Goal: Transaction & Acquisition: Purchase product/service

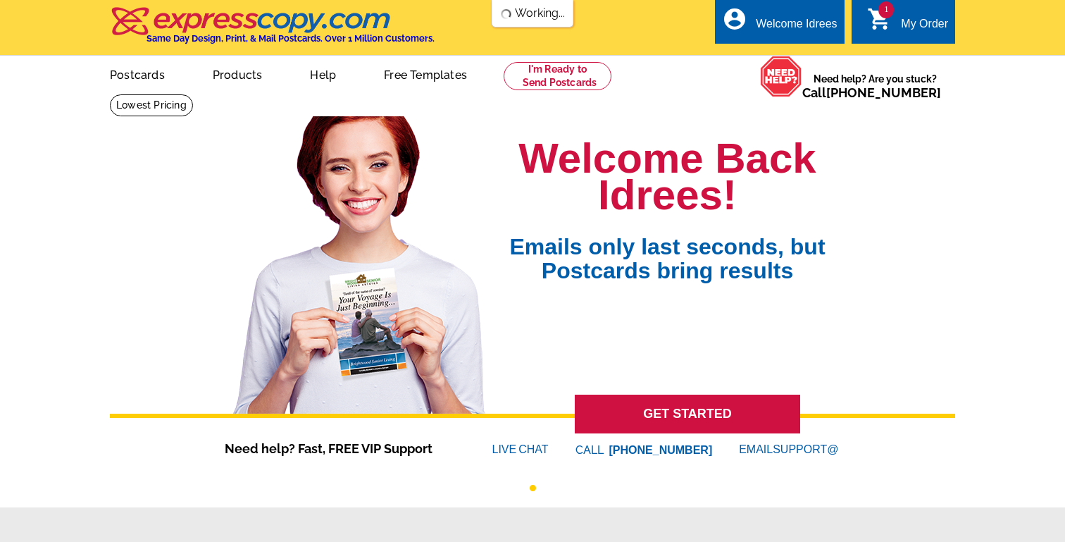
click at [908, 28] on div "My Order" at bounding box center [924, 28] width 47 height 20
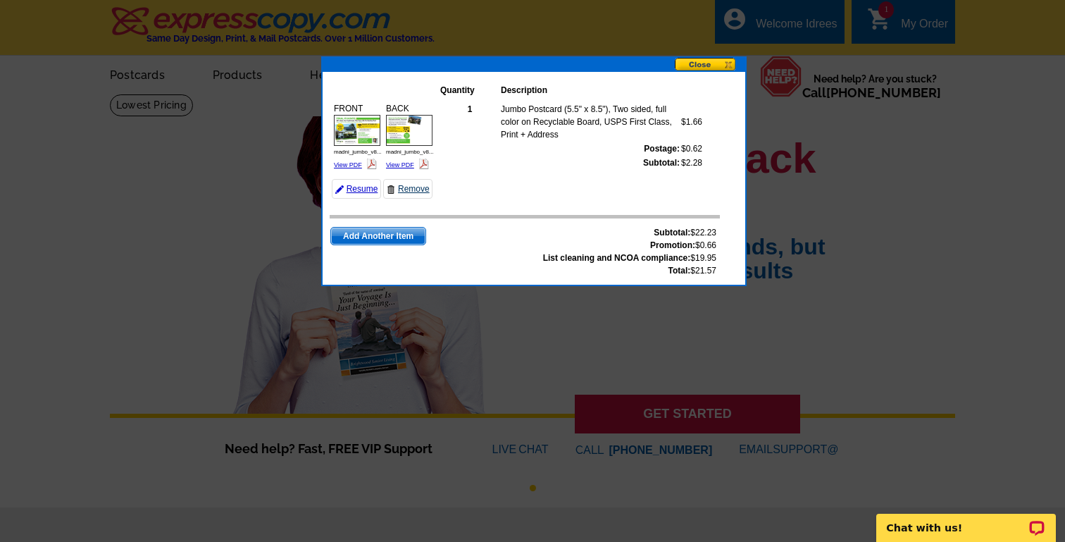
click at [407, 189] on link "Remove" at bounding box center [407, 189] width 49 height 20
click at [713, 63] on button at bounding box center [710, 65] width 70 height 15
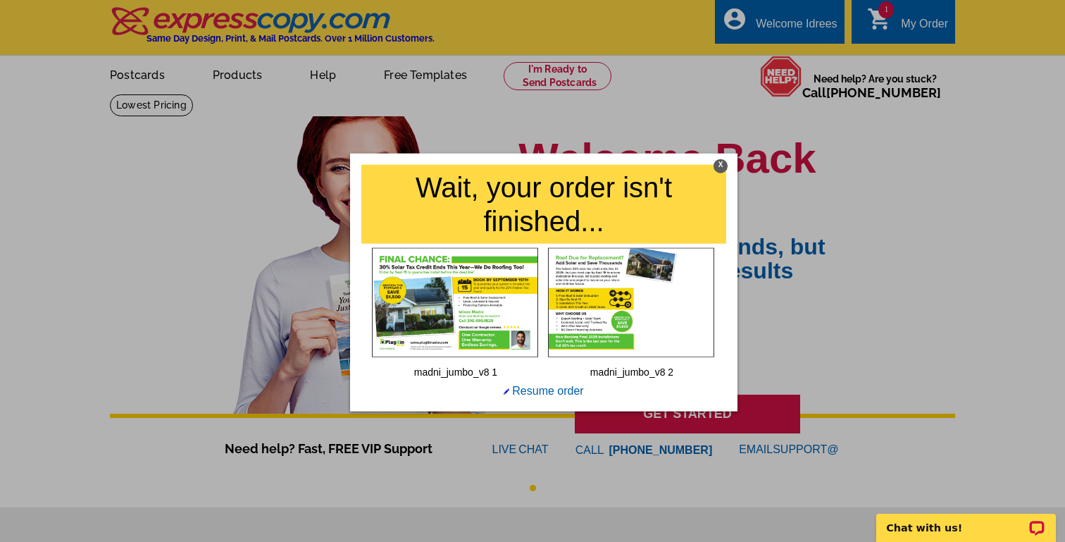
click at [903, 26] on div at bounding box center [532, 271] width 1065 height 542
click at [720, 164] on div "X" at bounding box center [720, 165] width 14 height 14
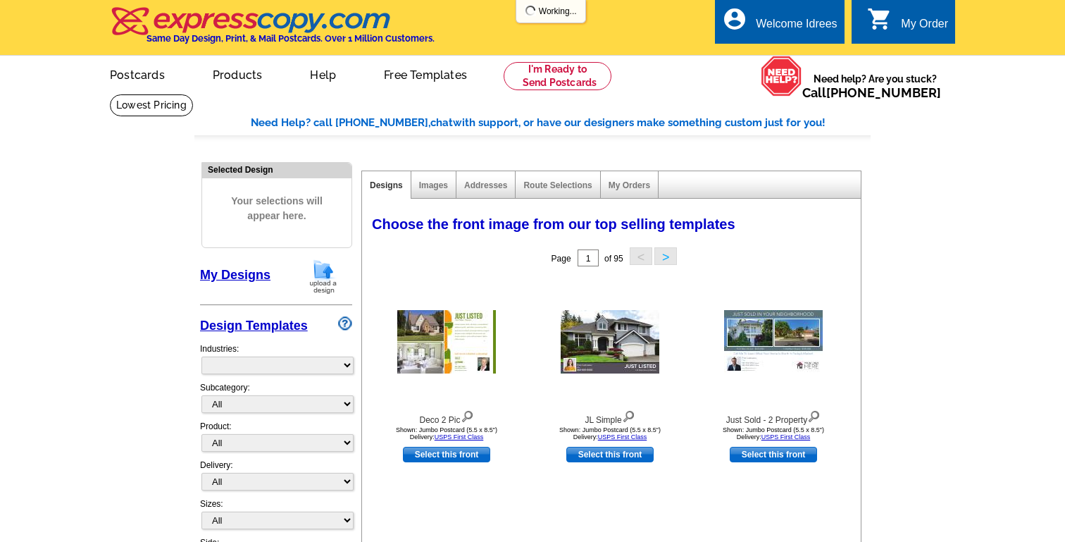
select select "785"
click at [248, 275] on link "My Designs" at bounding box center [235, 275] width 70 height 14
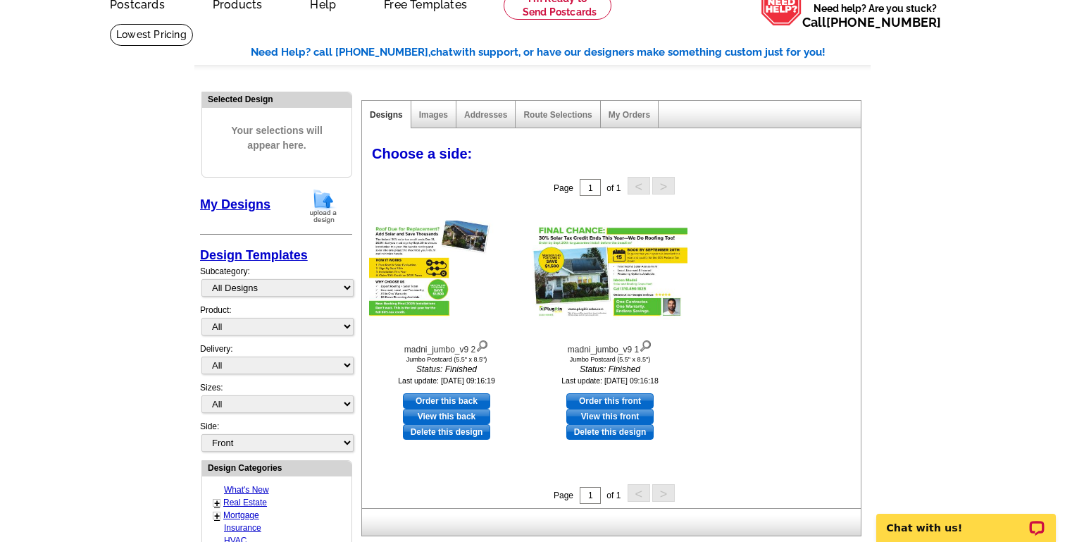
scroll to position [78, 0]
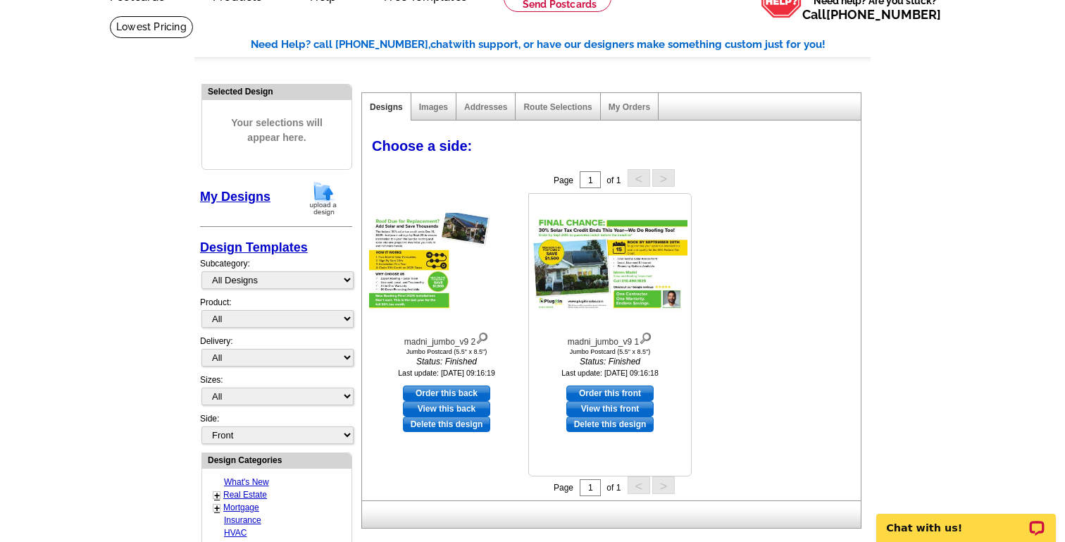
click at [618, 398] on link "Order this front" at bounding box center [609, 392] width 87 height 15
select select "2"
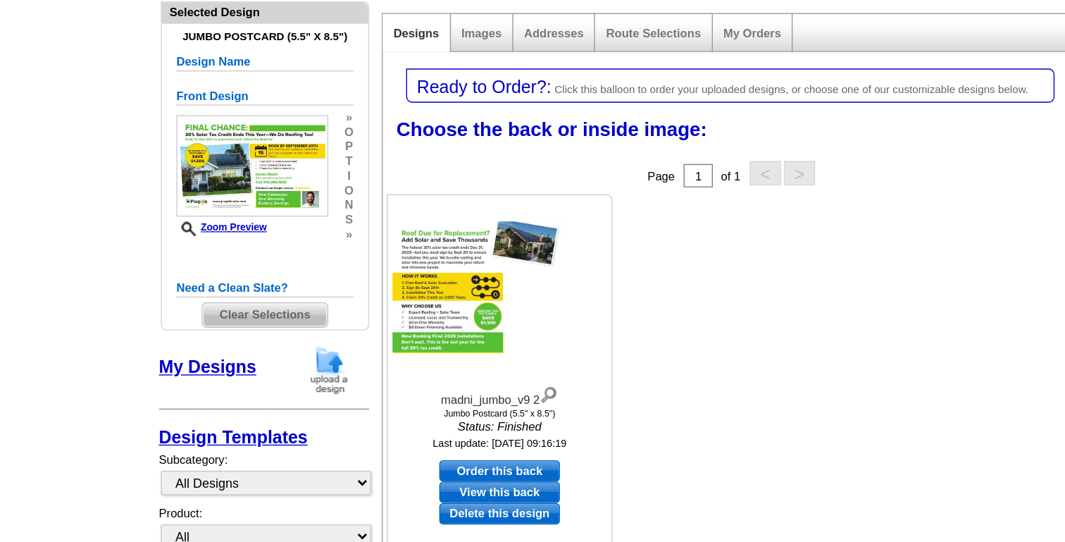
scroll to position [21, 0]
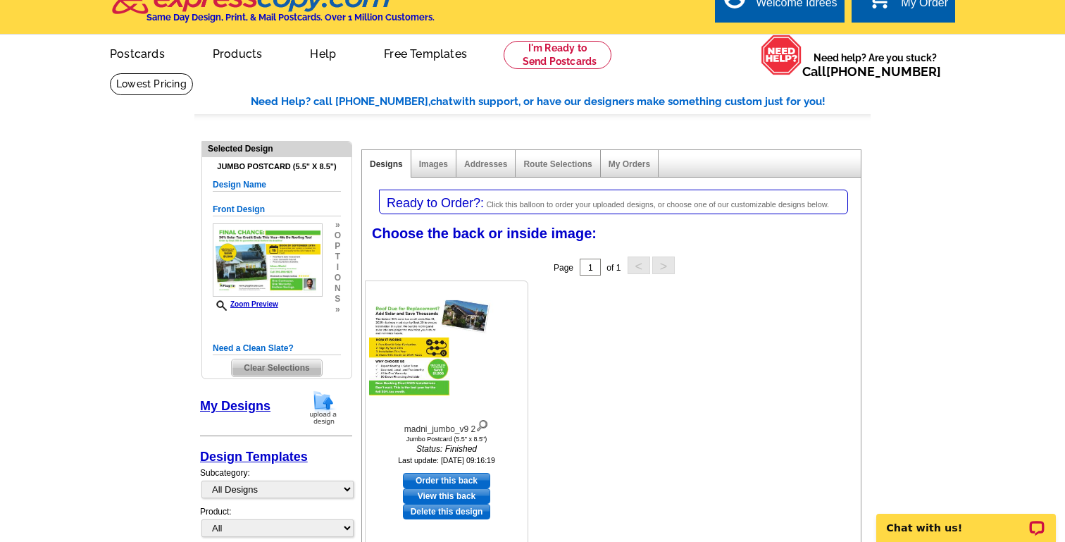
click at [465, 477] on link "Order this back" at bounding box center [446, 479] width 87 height 15
select select "front"
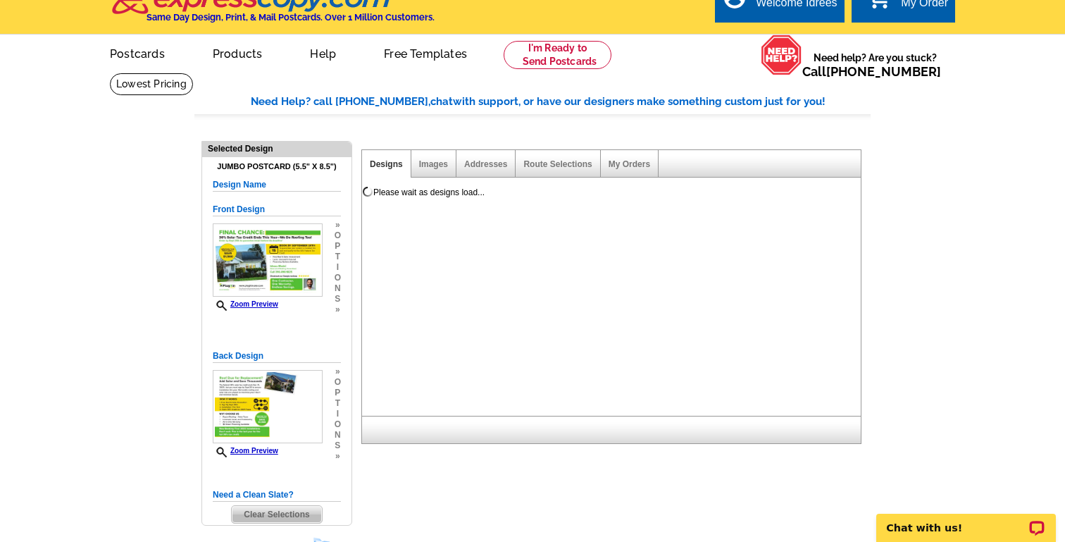
scroll to position [0, 0]
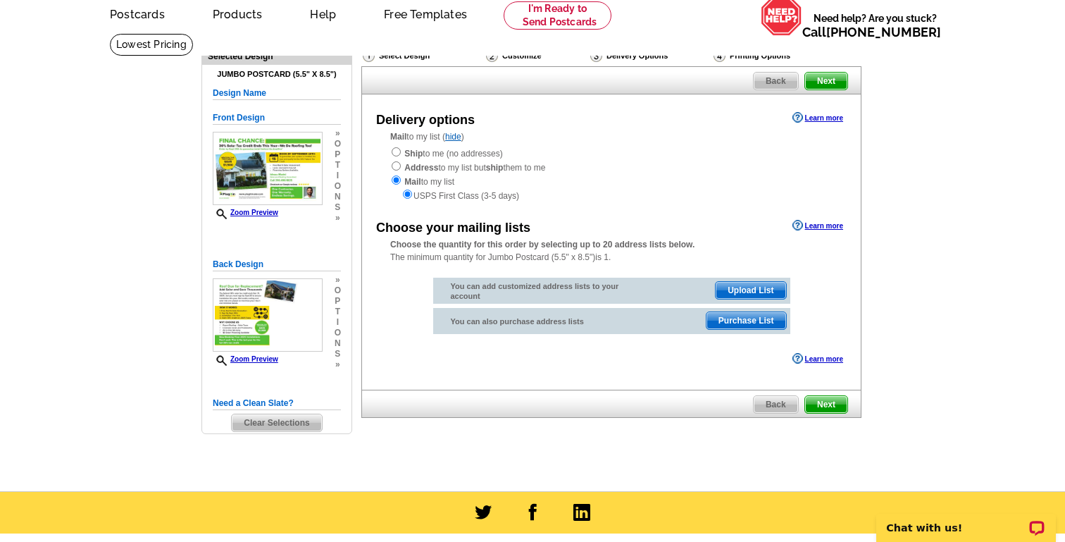
scroll to position [69, 0]
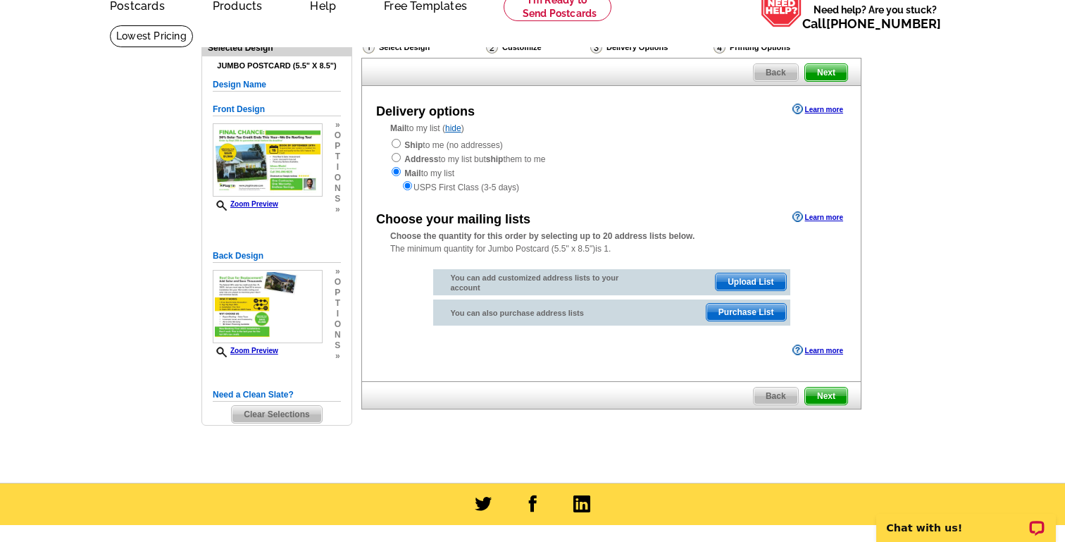
click at [740, 277] on span "Upload List" at bounding box center [750, 281] width 70 height 17
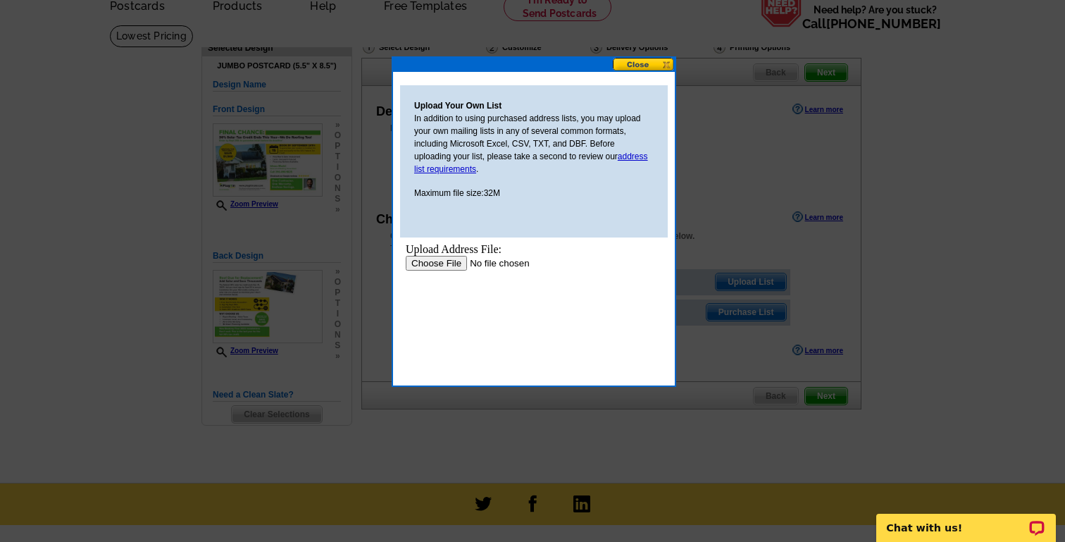
scroll to position [0, 0]
click at [638, 160] on link "address list requirements" at bounding box center [531, 162] width 234 height 23
click at [449, 261] on input "file" at bounding box center [495, 263] width 178 height 15
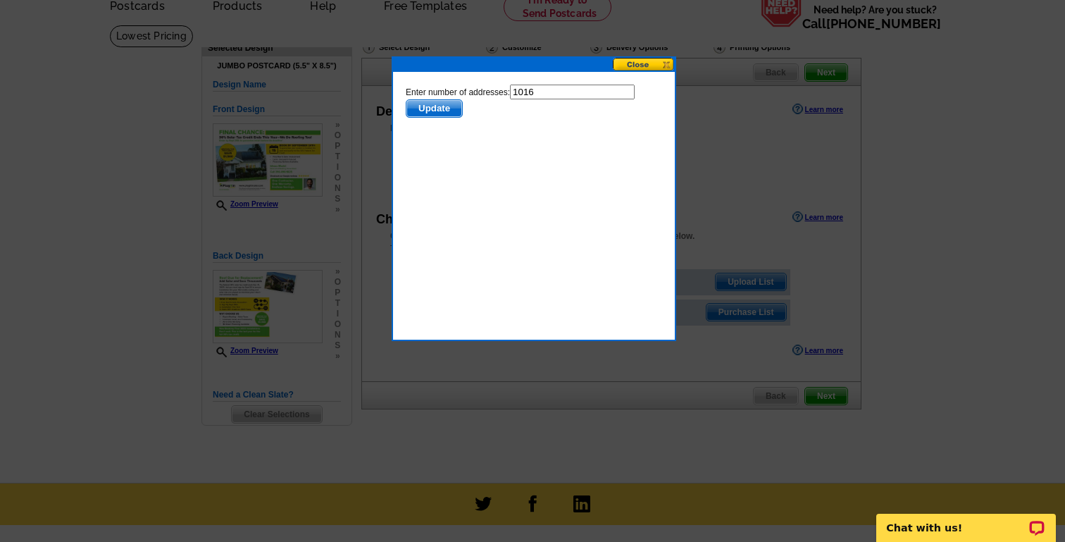
click at [644, 63] on button at bounding box center [644, 64] width 62 height 13
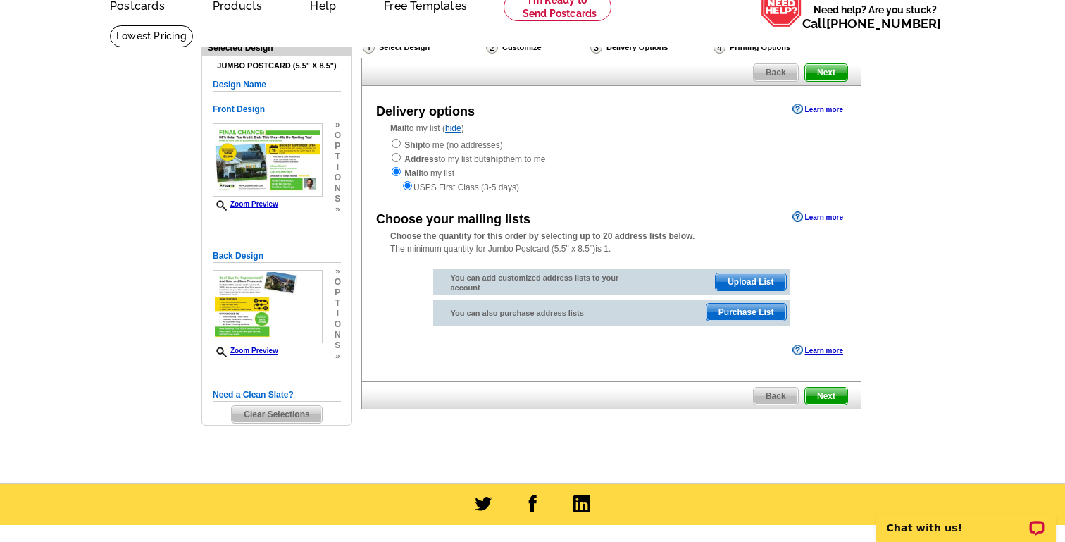
click at [745, 280] on span "Upload List" at bounding box center [750, 281] width 70 height 17
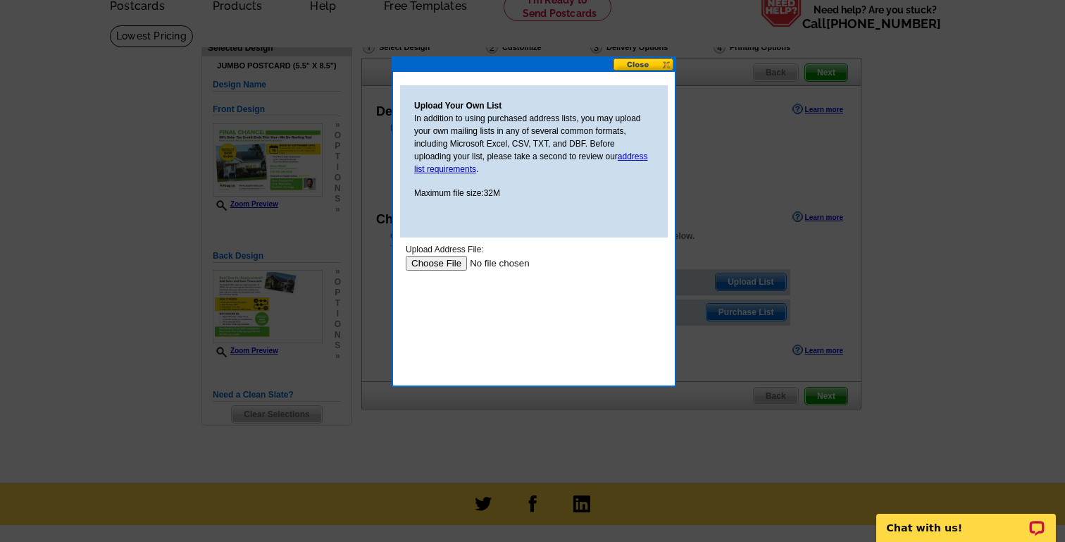
click at [430, 266] on input "file" at bounding box center [495, 263] width 178 height 15
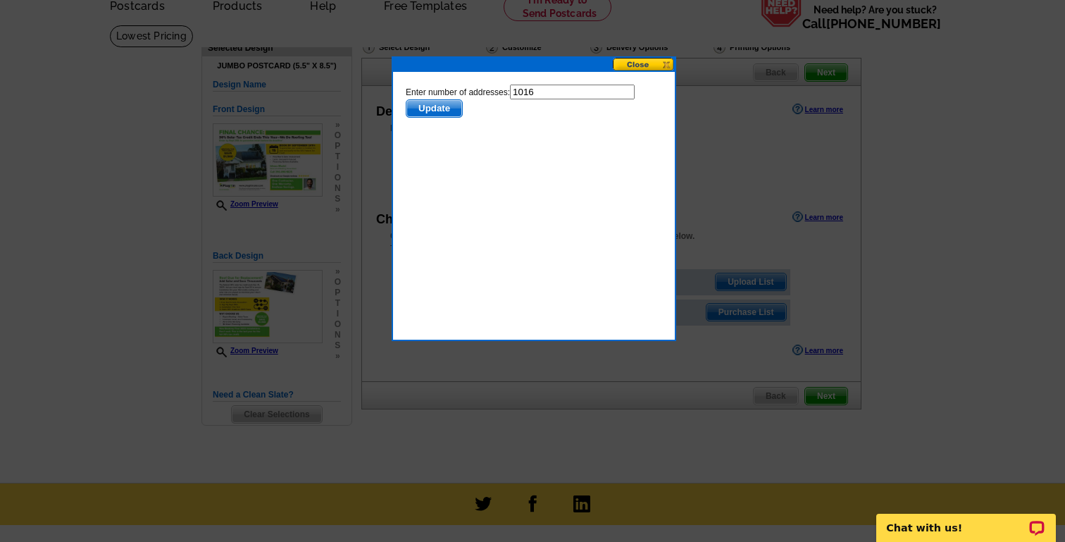
click at [432, 108] on span "Update" at bounding box center [434, 108] width 56 height 17
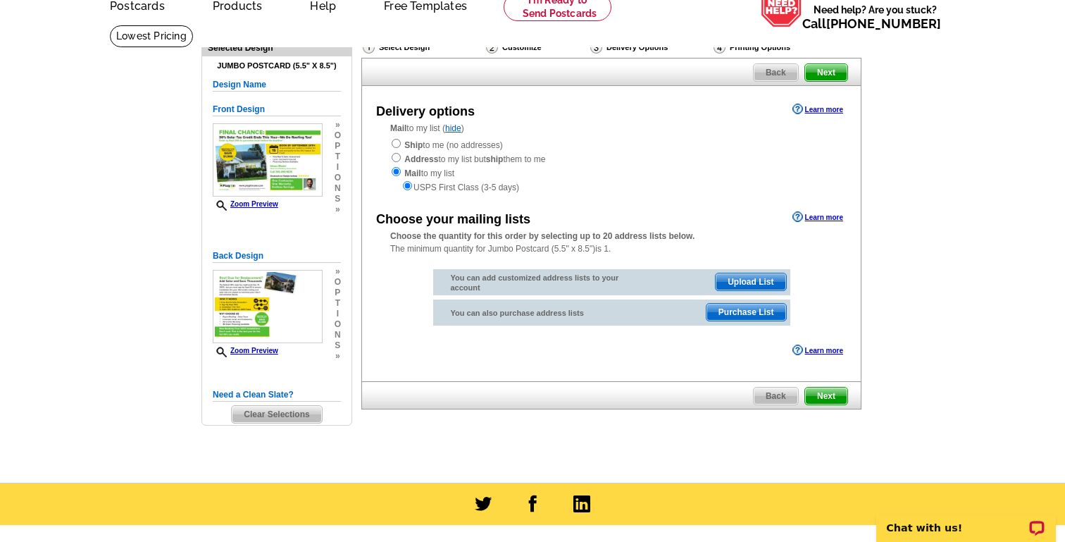
click at [837, 394] on span "Next" at bounding box center [826, 395] width 42 height 17
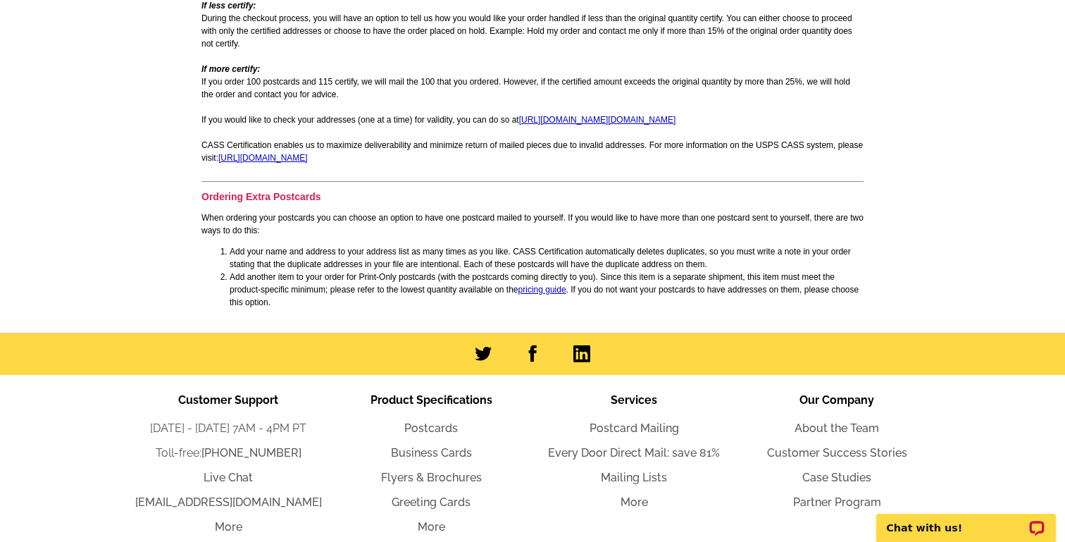
scroll to position [1255, 0]
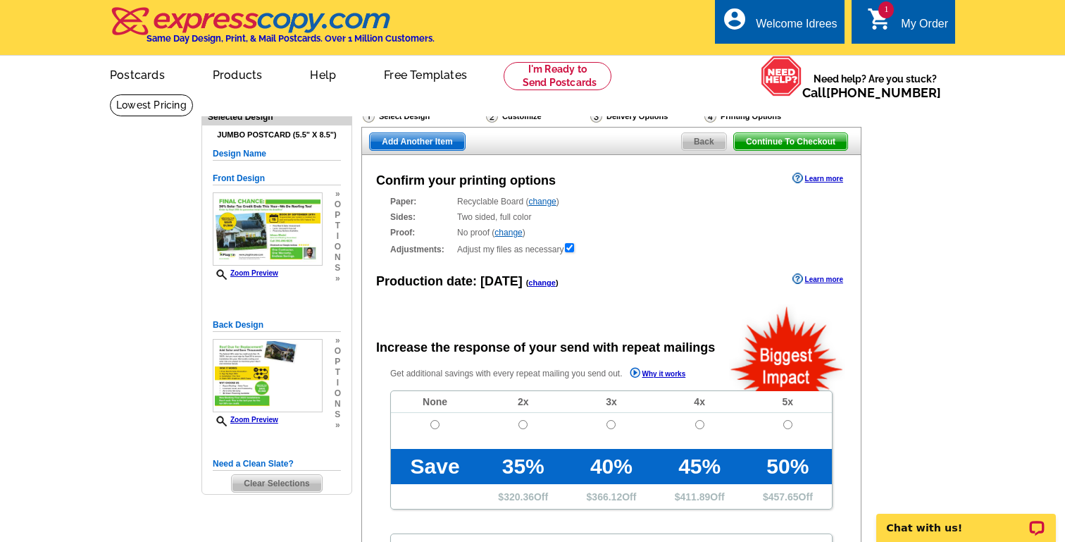
radio input "false"
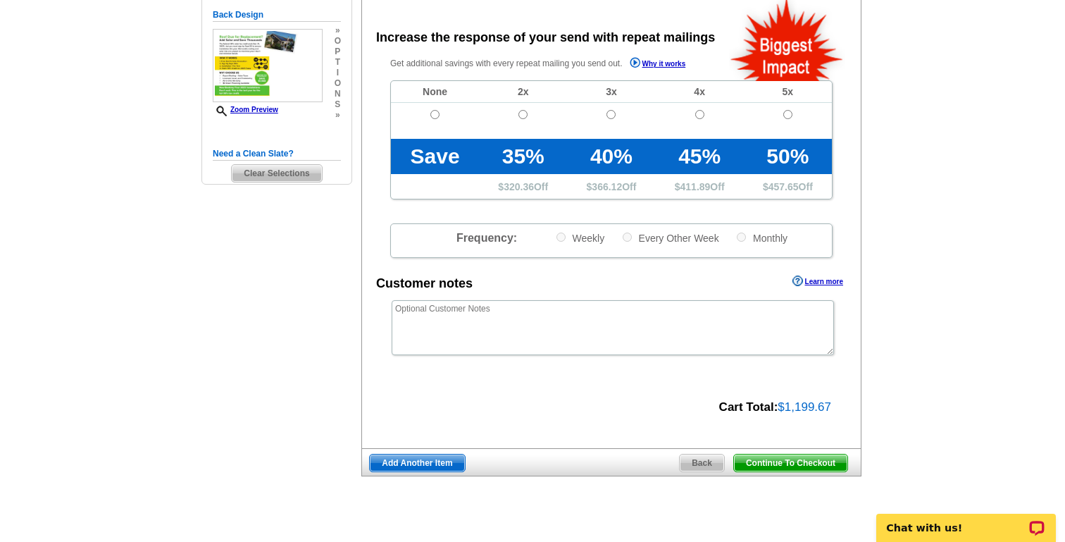
scroll to position [313, 0]
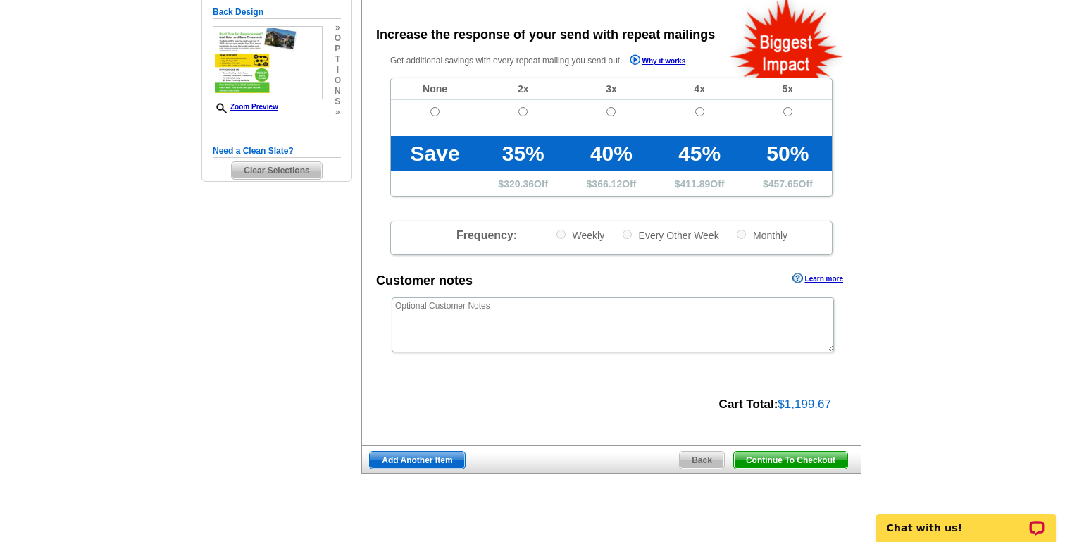
click at [775, 463] on span "Continue To Checkout" at bounding box center [790, 459] width 113 height 17
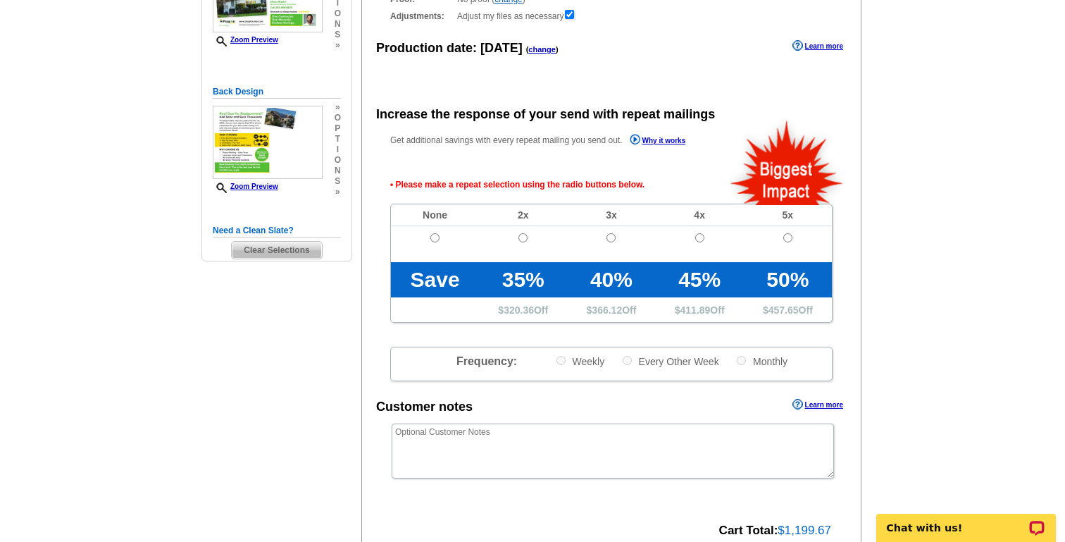
scroll to position [230, 0]
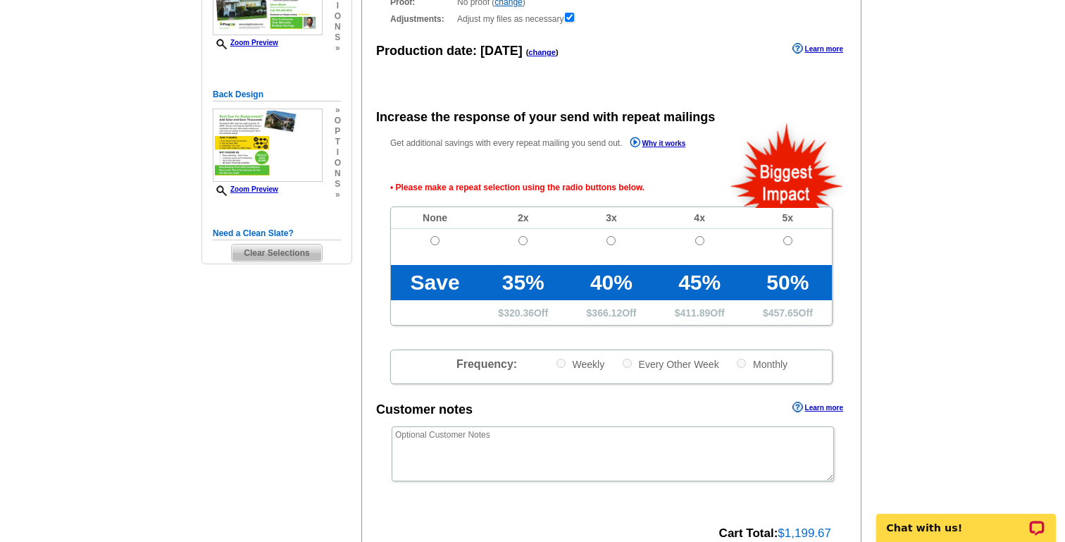
click at [437, 231] on td at bounding box center [435, 247] width 88 height 36
click at [435, 238] on input "radio" at bounding box center [434, 240] width 9 height 9
radio input "true"
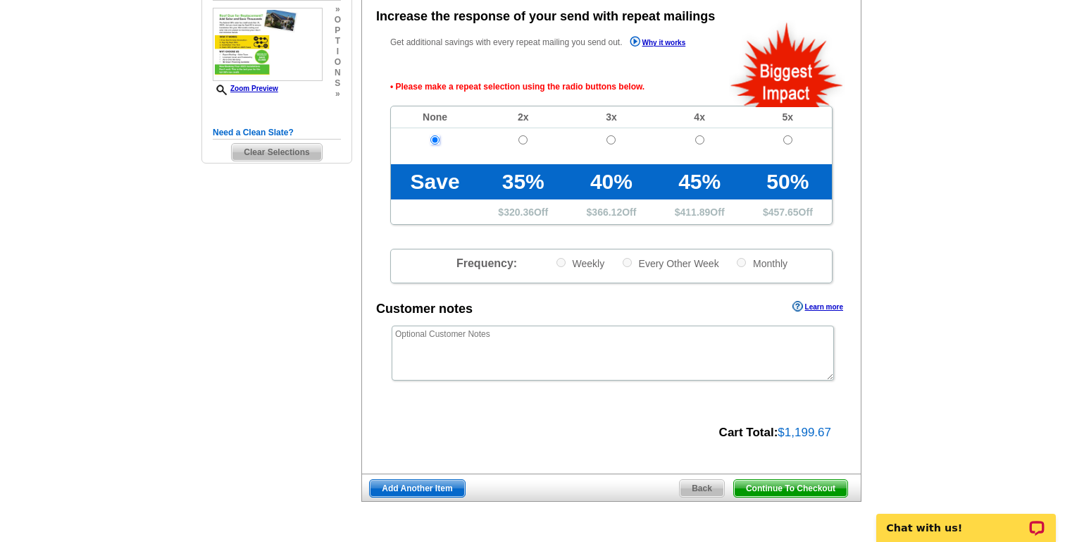
scroll to position [330, 0]
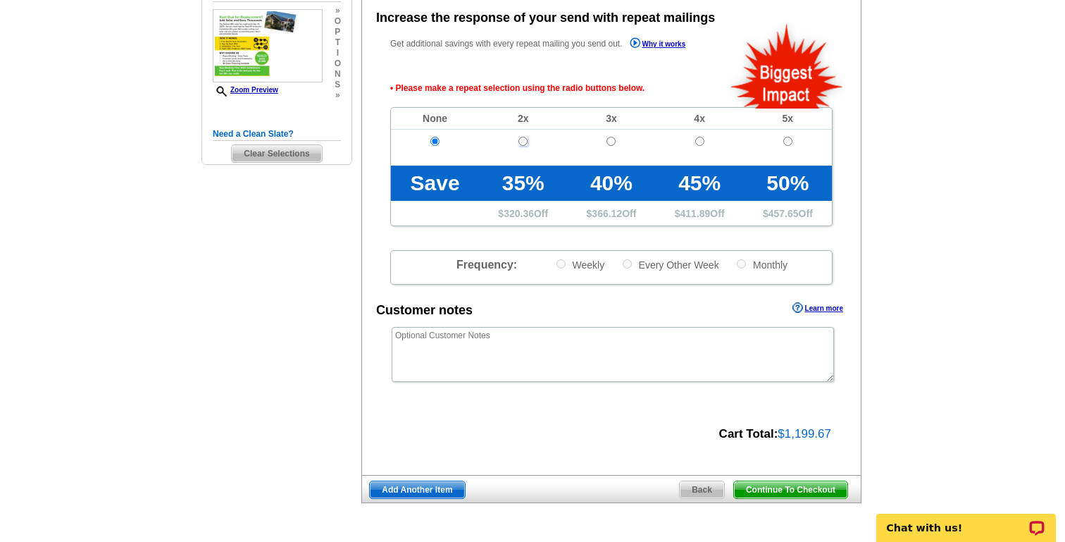
click at [522, 139] on input "radio" at bounding box center [522, 141] width 9 height 9
radio input "true"
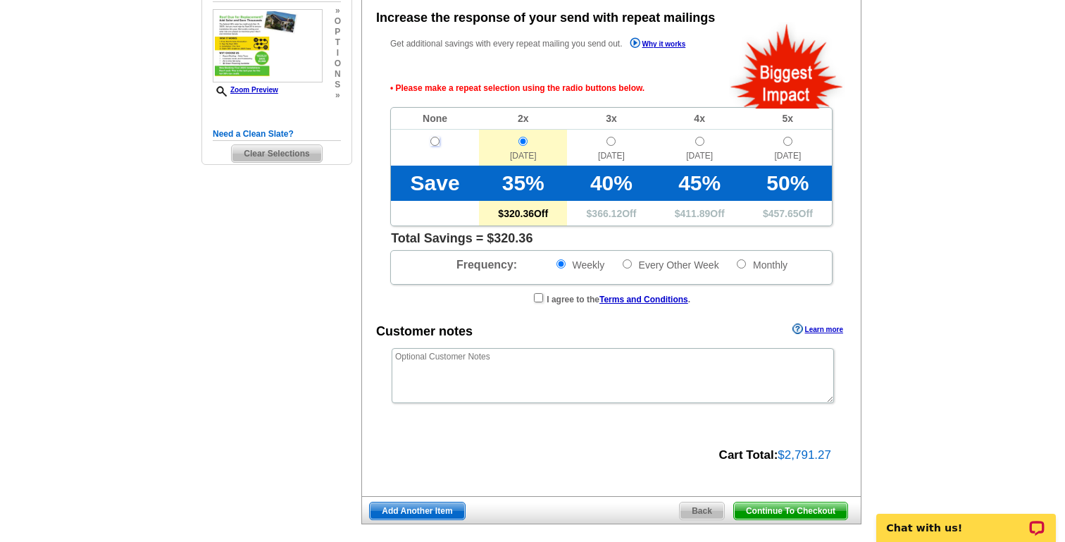
click at [436, 137] on input "radio" at bounding box center [434, 141] width 9 height 9
radio input "true"
radio input "false"
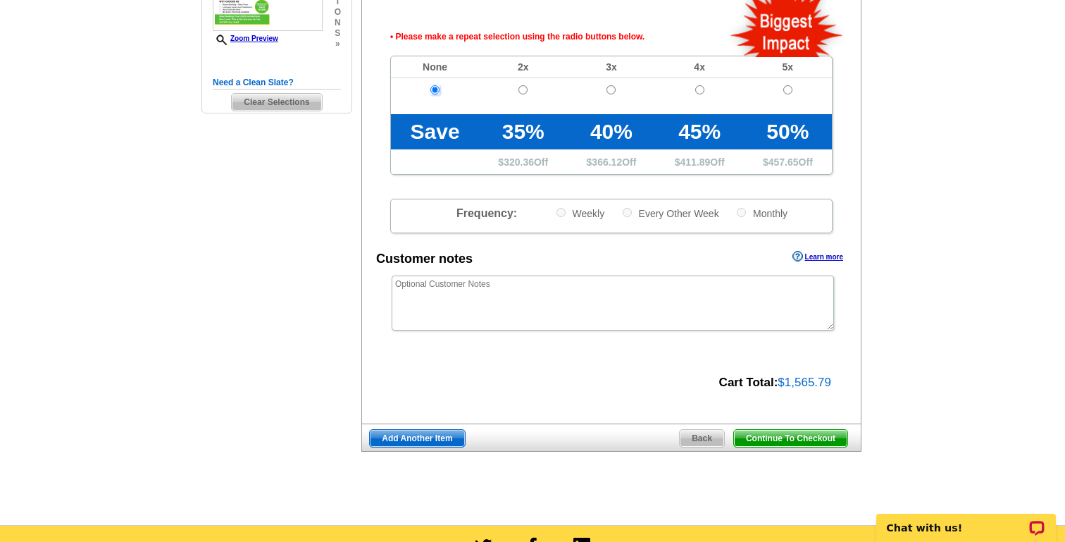
scroll to position [377, 0]
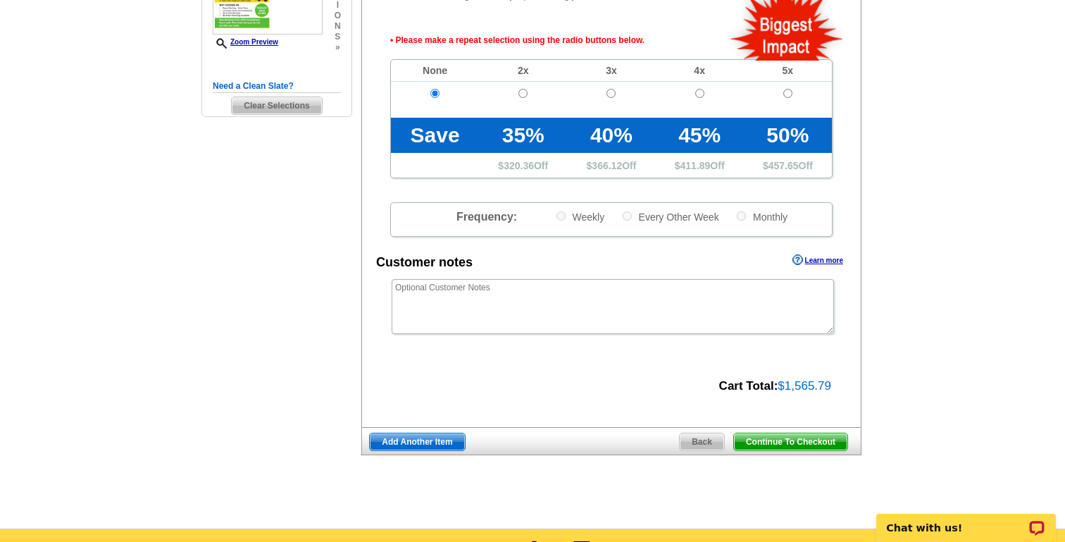
click at [437, 100] on td at bounding box center [435, 100] width 88 height 36
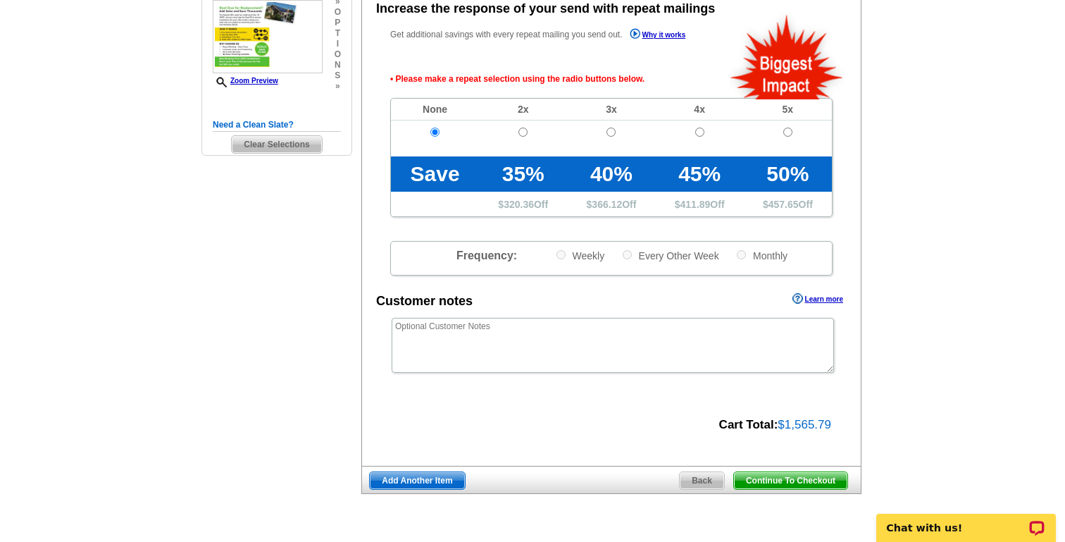
scroll to position [337, 0]
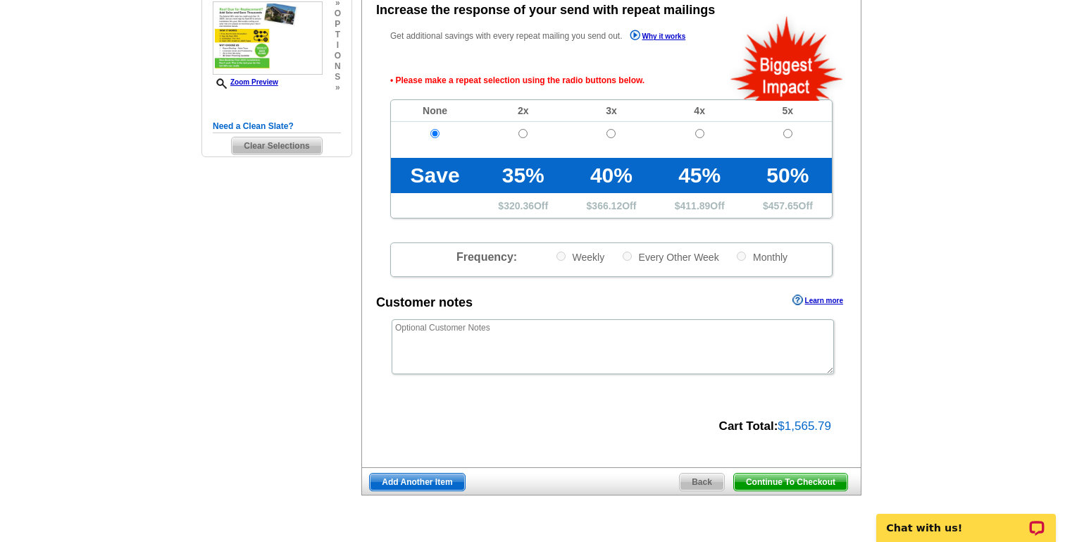
click at [692, 477] on span "Back" at bounding box center [702, 481] width 44 height 17
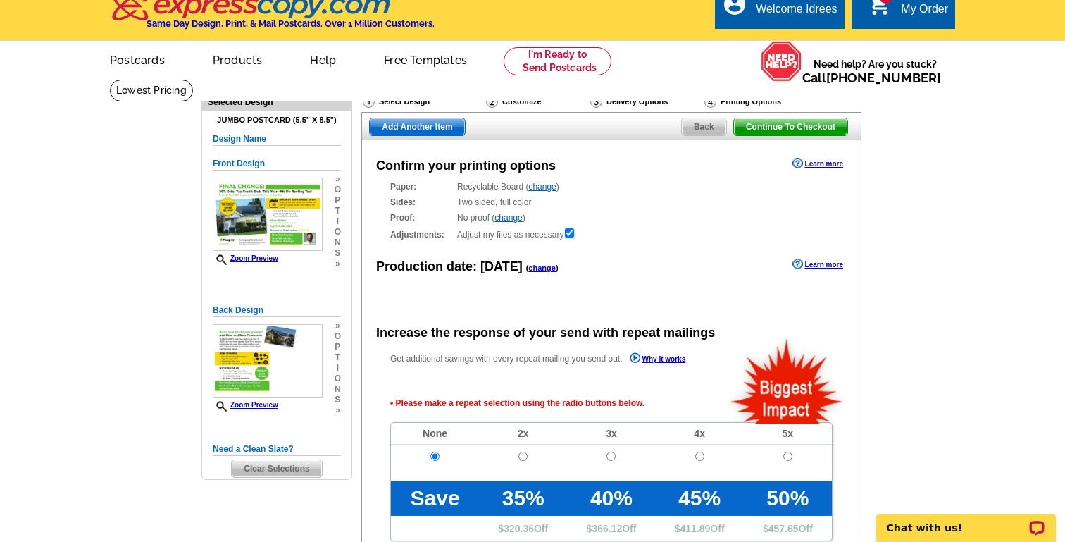
scroll to position [0, 0]
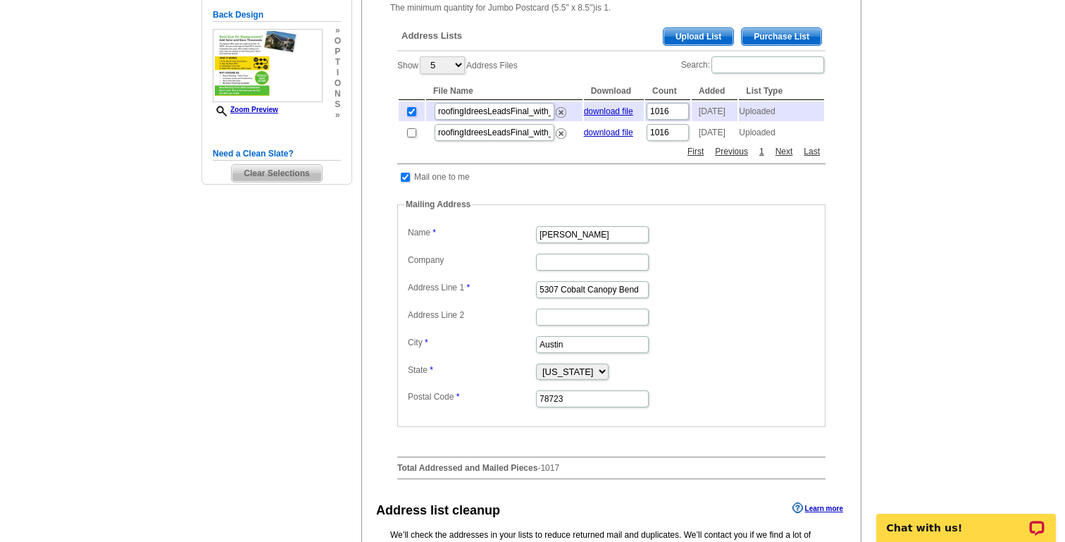
scroll to position [265, 0]
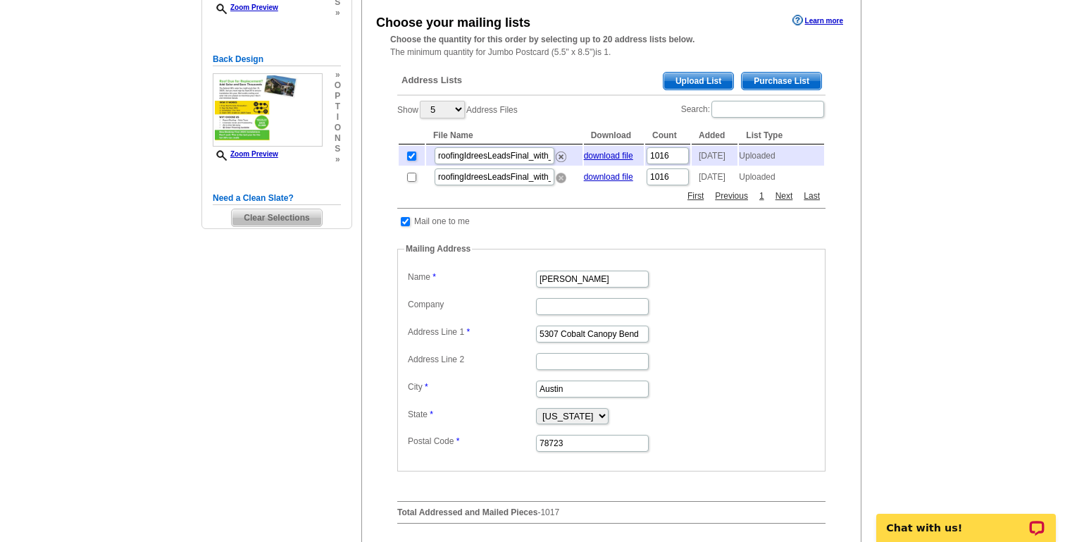
click at [559, 183] on img at bounding box center [561, 178] width 11 height 11
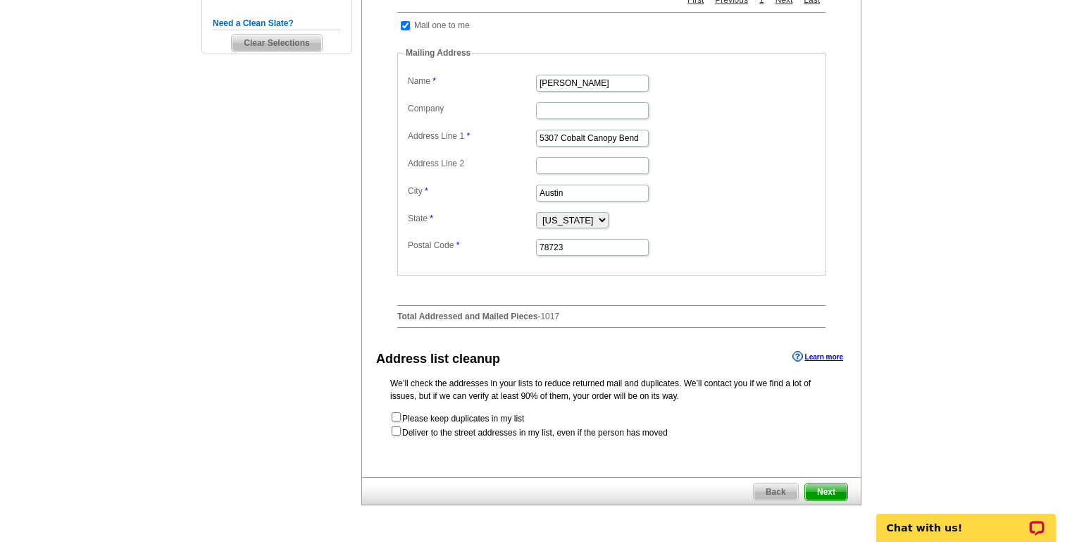
scroll to position [496, 0]
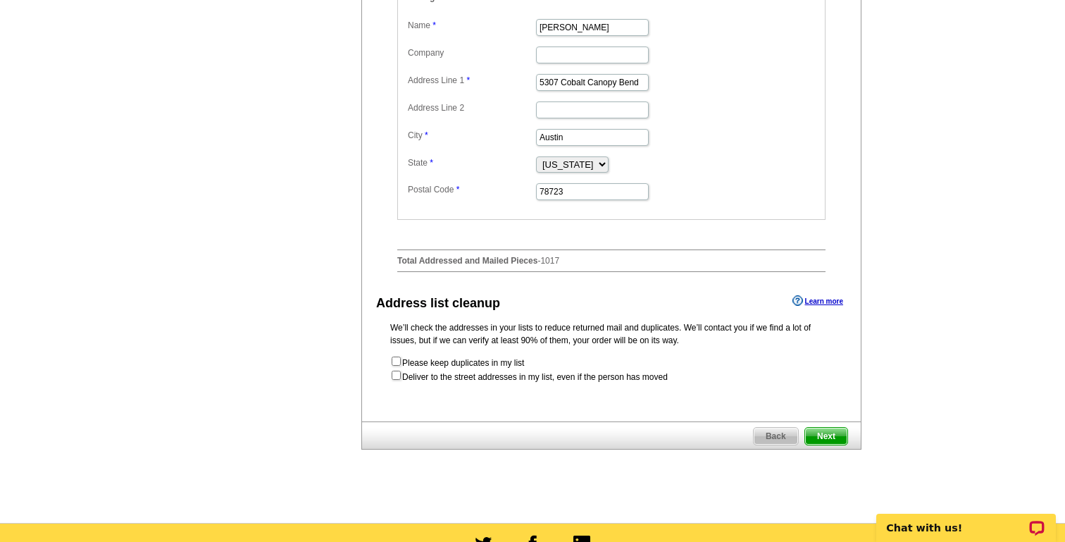
click at [825, 444] on span "Next" at bounding box center [826, 435] width 42 height 17
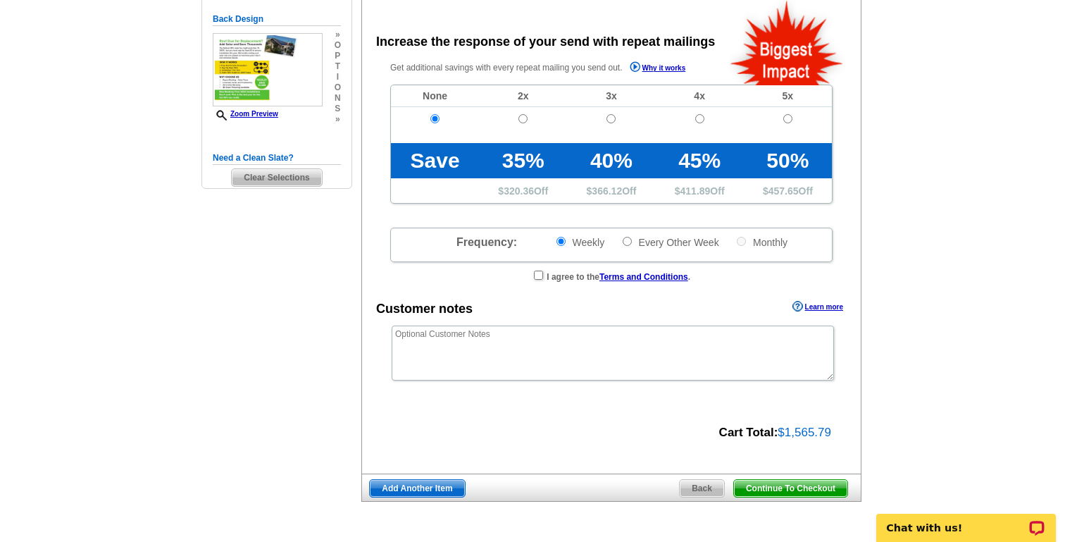
radio input "false"
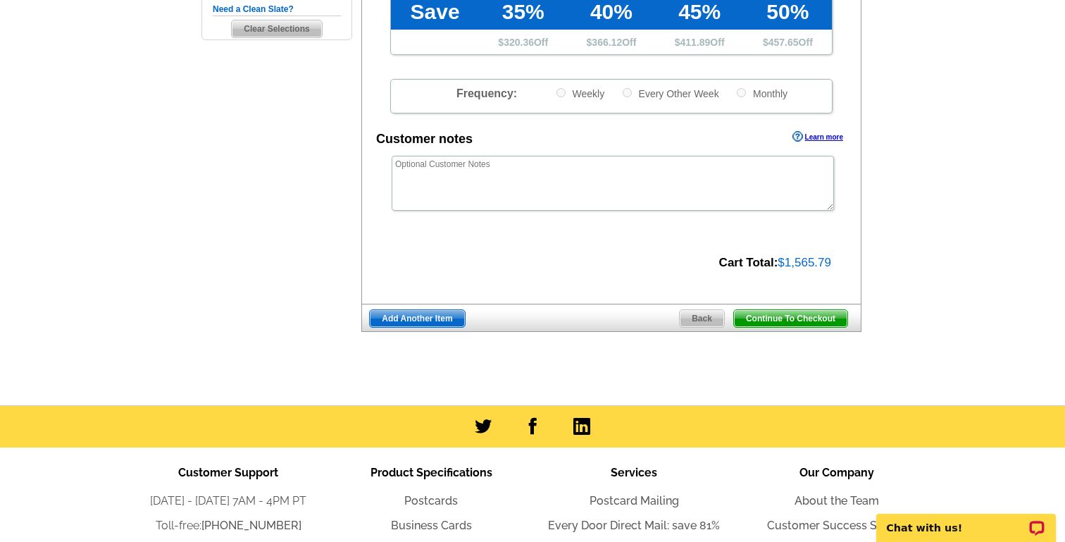
scroll to position [456, 0]
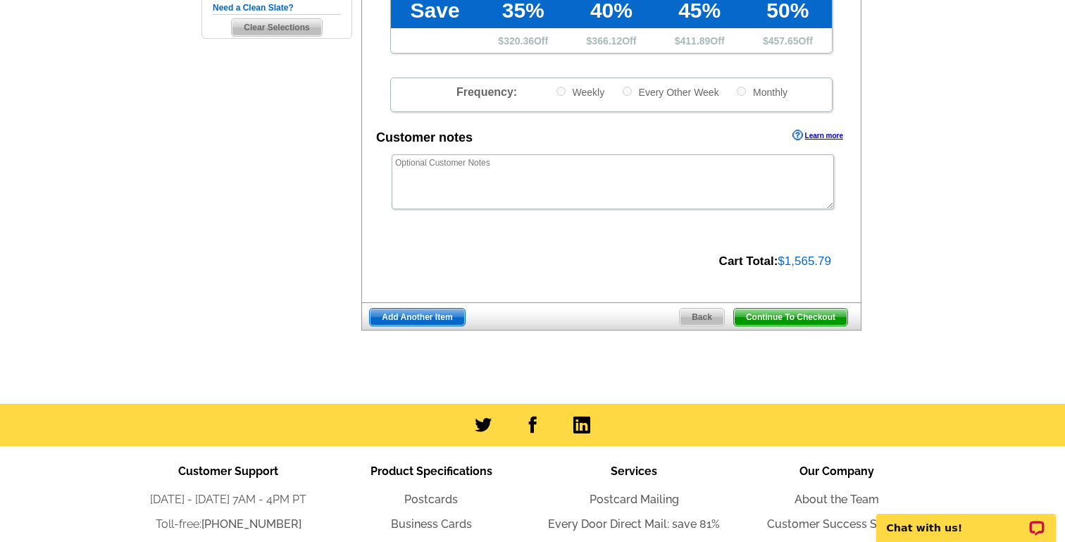
click at [780, 316] on span "Continue To Checkout" at bounding box center [790, 316] width 113 height 17
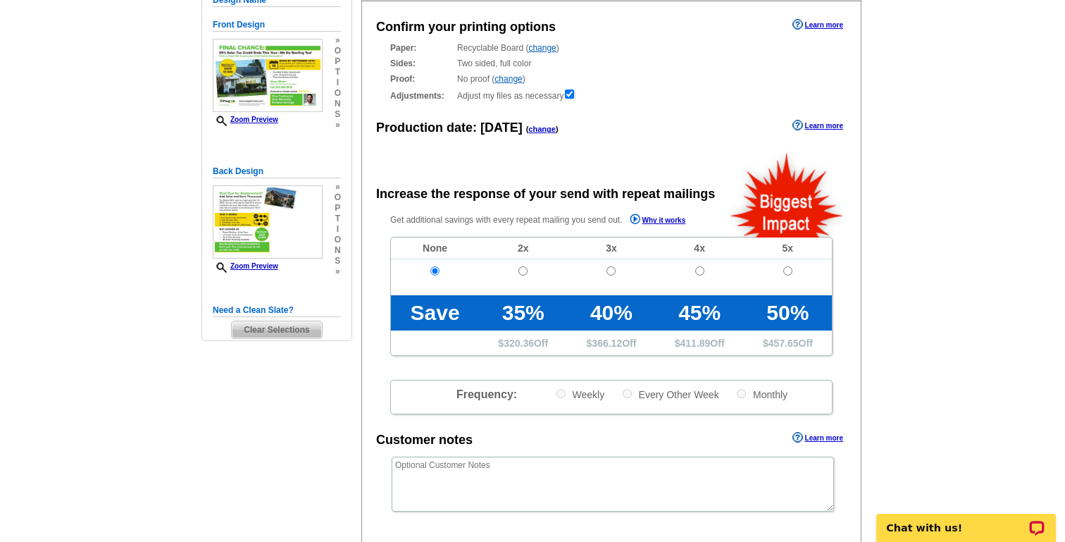
scroll to position [125, 0]
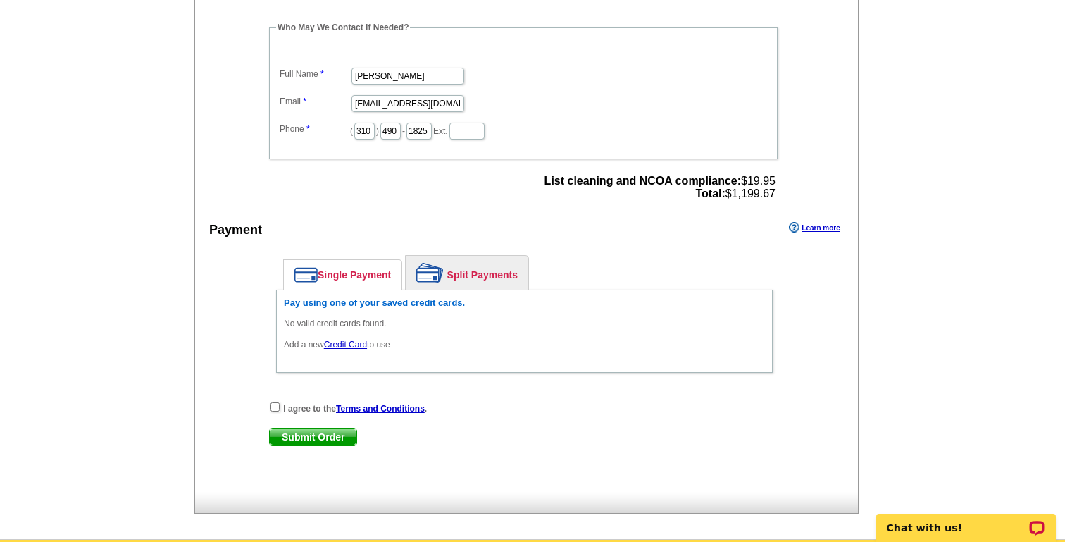
scroll to position [535, 0]
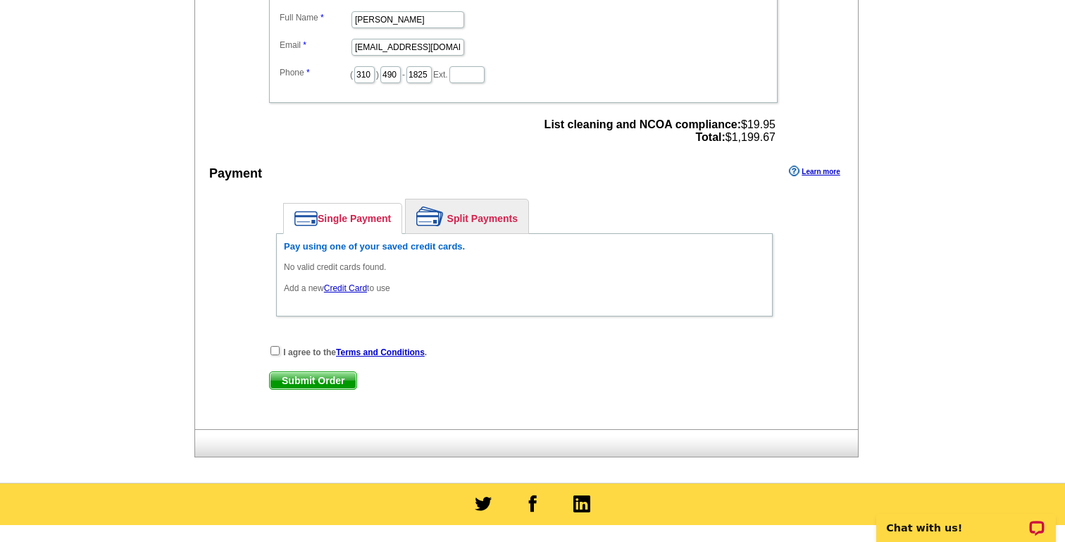
click at [273, 354] on div "I agree to the Terms and Conditions ." at bounding box center [524, 351] width 511 height 14
click at [277, 353] on input "checkbox" at bounding box center [274, 350] width 9 height 9
checkbox input "true"
click at [300, 384] on span "Submit Order" at bounding box center [313, 380] width 87 height 17
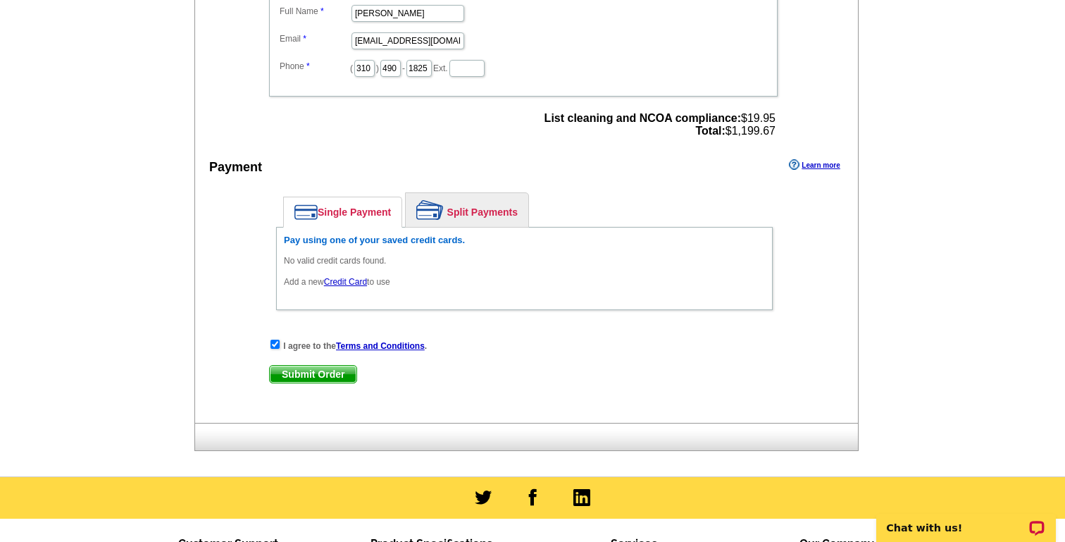
scroll to position [548, 0]
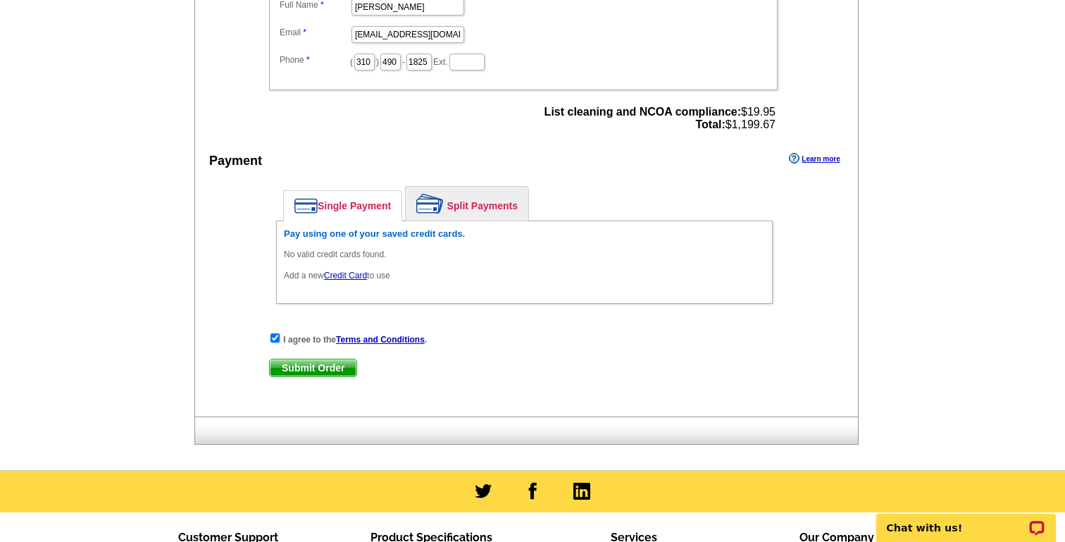
click at [318, 368] on span "Submit Order" at bounding box center [313, 367] width 87 height 17
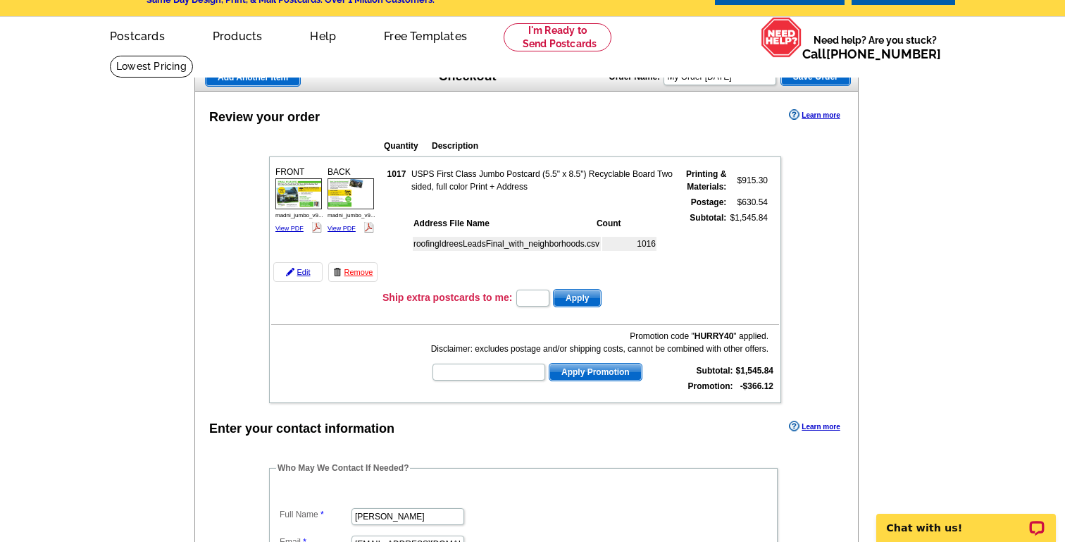
scroll to position [32, 0]
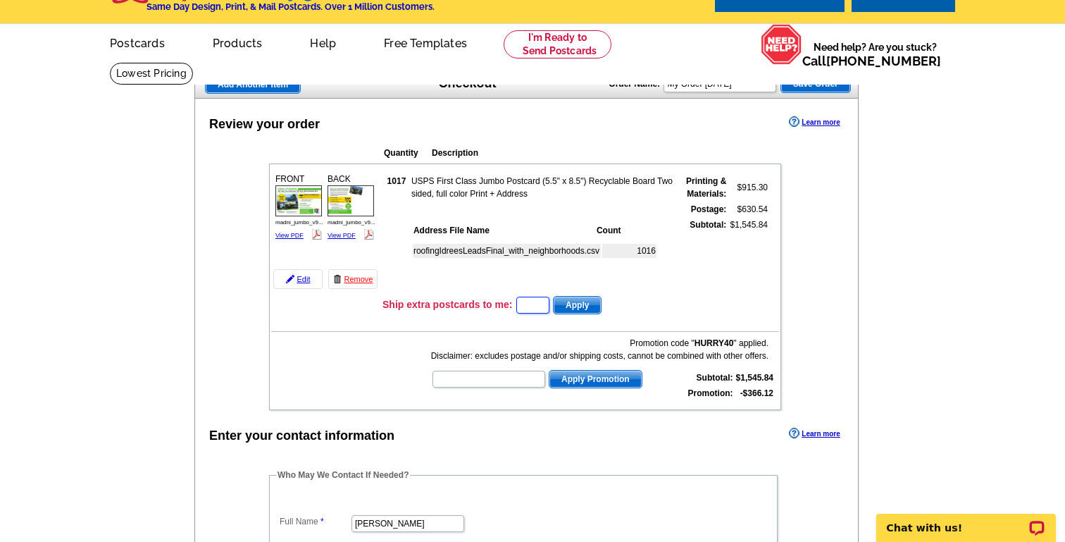
click at [533, 307] on input "text" at bounding box center [532, 304] width 33 height 17
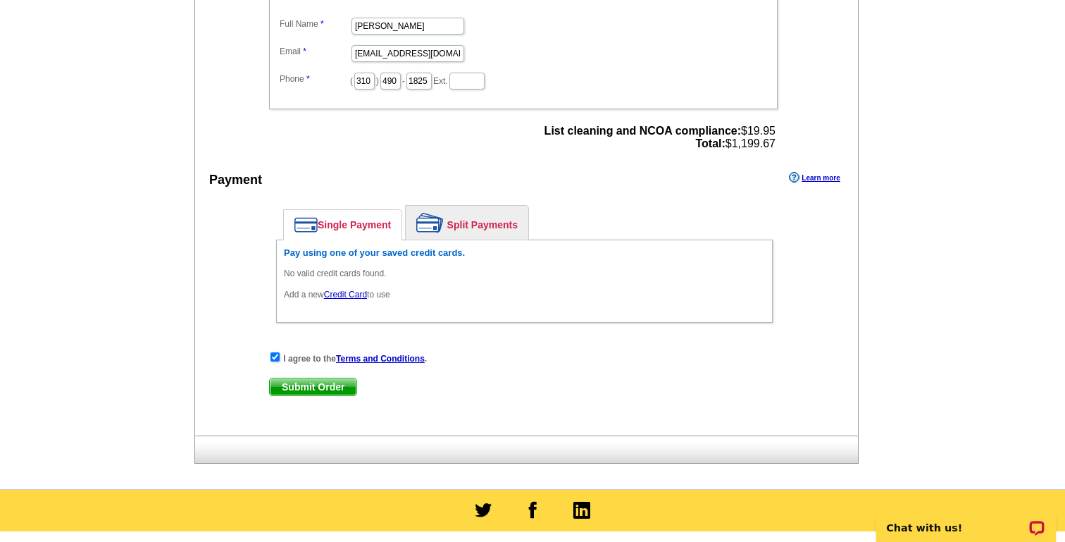
scroll to position [530, 0]
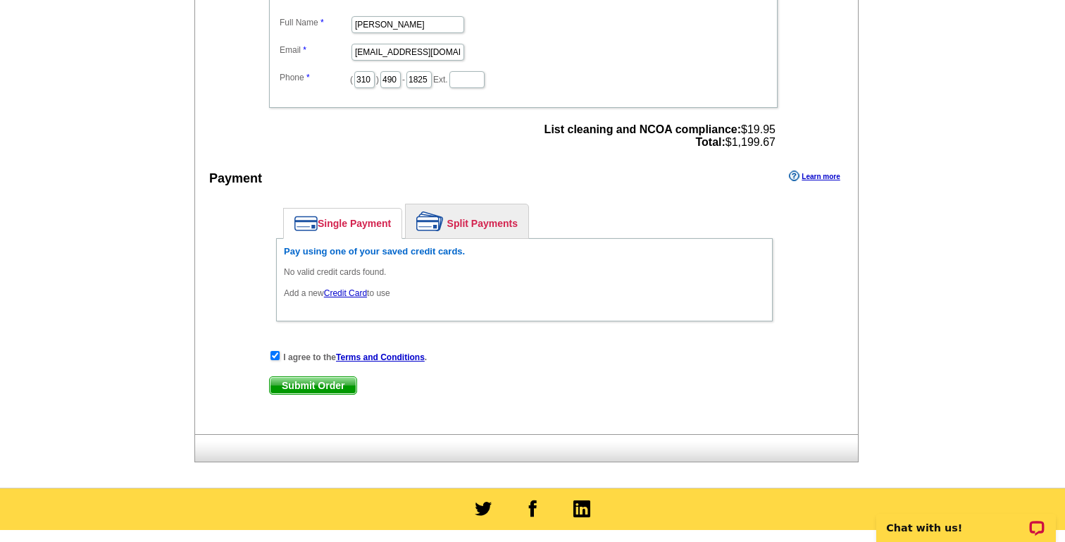
type input "0"
click at [322, 388] on span "Submit Order" at bounding box center [313, 385] width 87 height 17
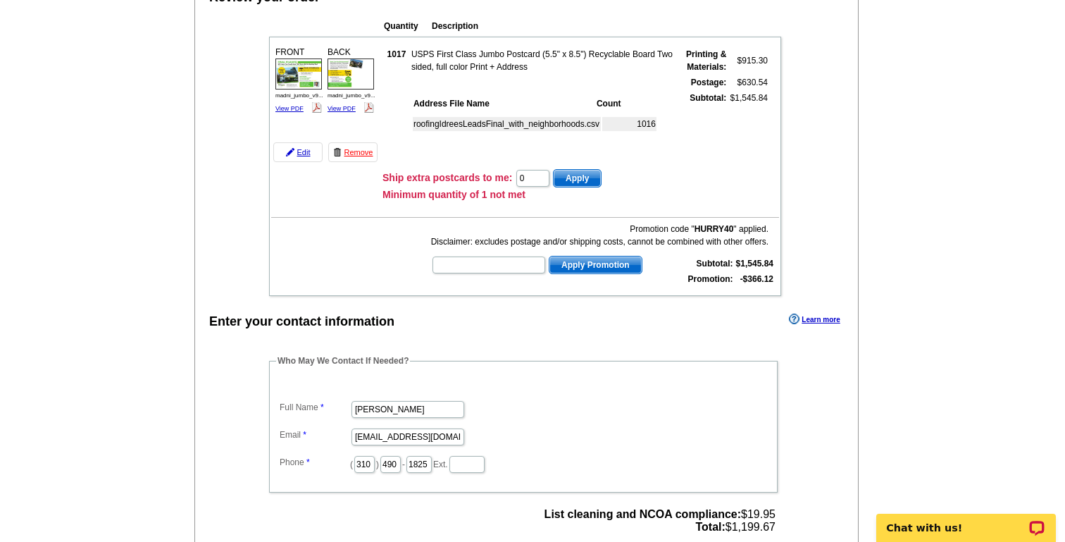
scroll to position [154, 0]
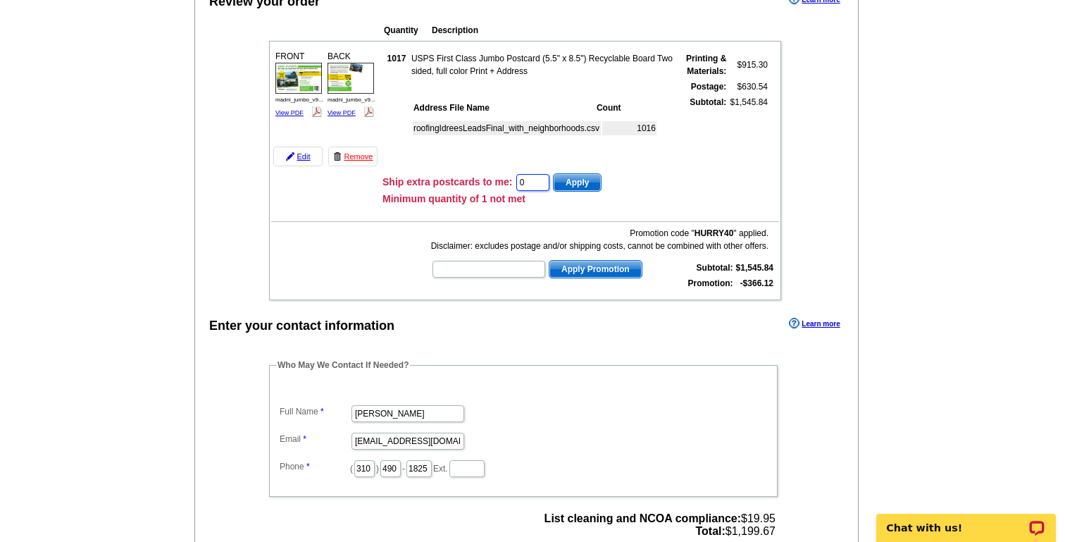
click at [526, 182] on input "0" at bounding box center [532, 182] width 33 height 17
type input "1"
click at [574, 186] on span "Apply" at bounding box center [576, 182] width 47 height 17
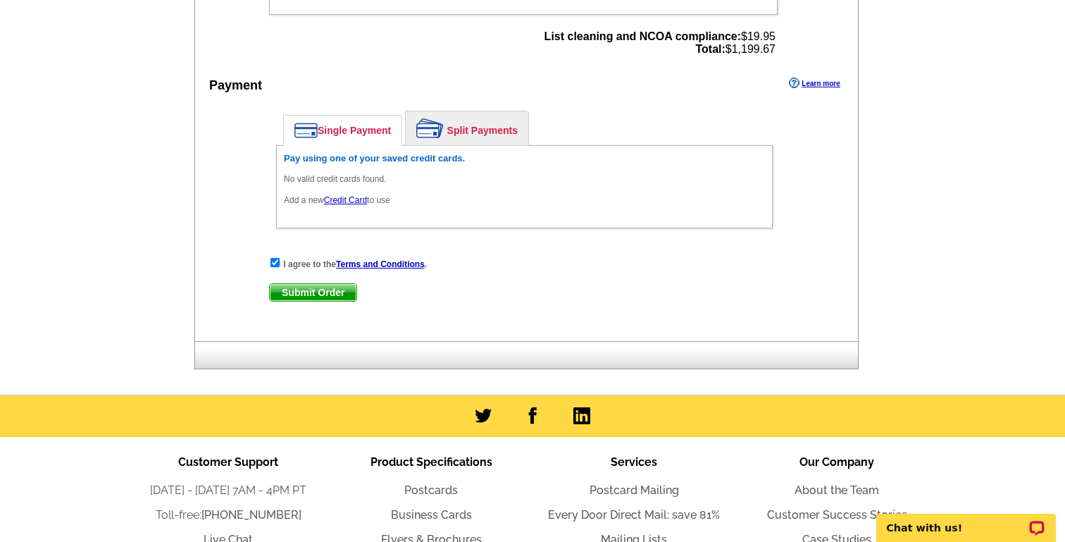
scroll to position [618, 0]
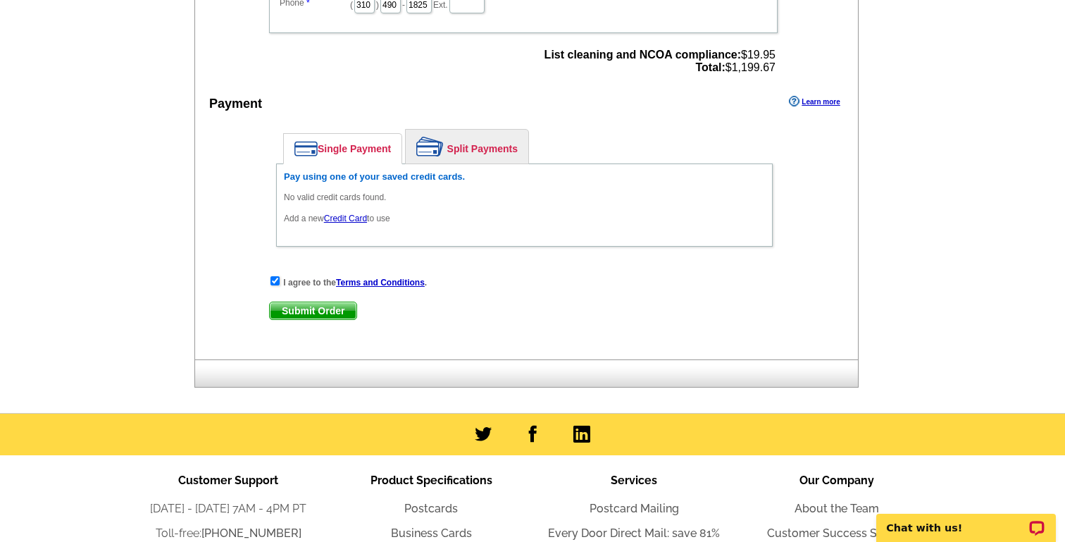
click at [307, 306] on span "Submit Order" at bounding box center [313, 310] width 87 height 17
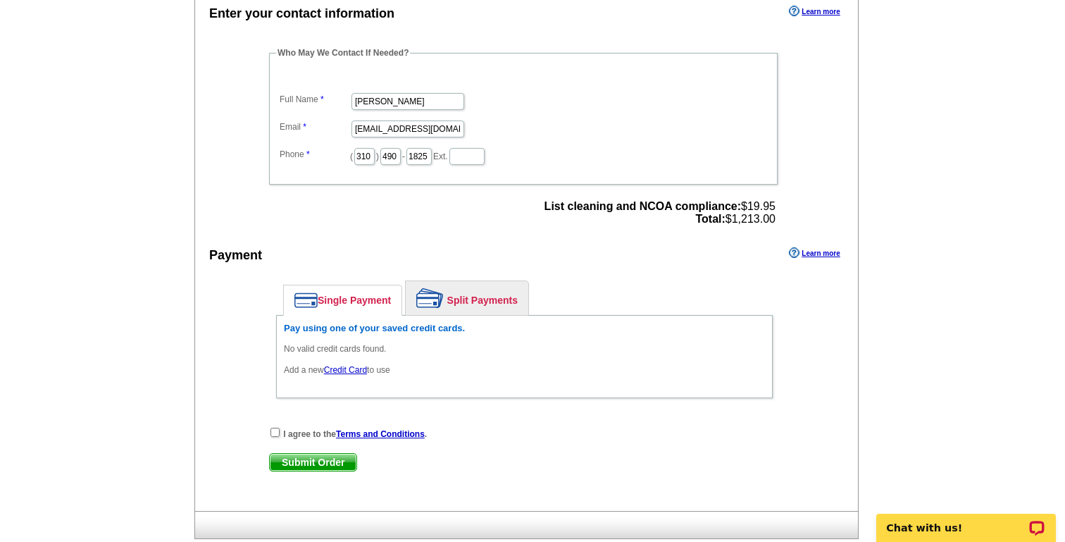
scroll to position [860, 0]
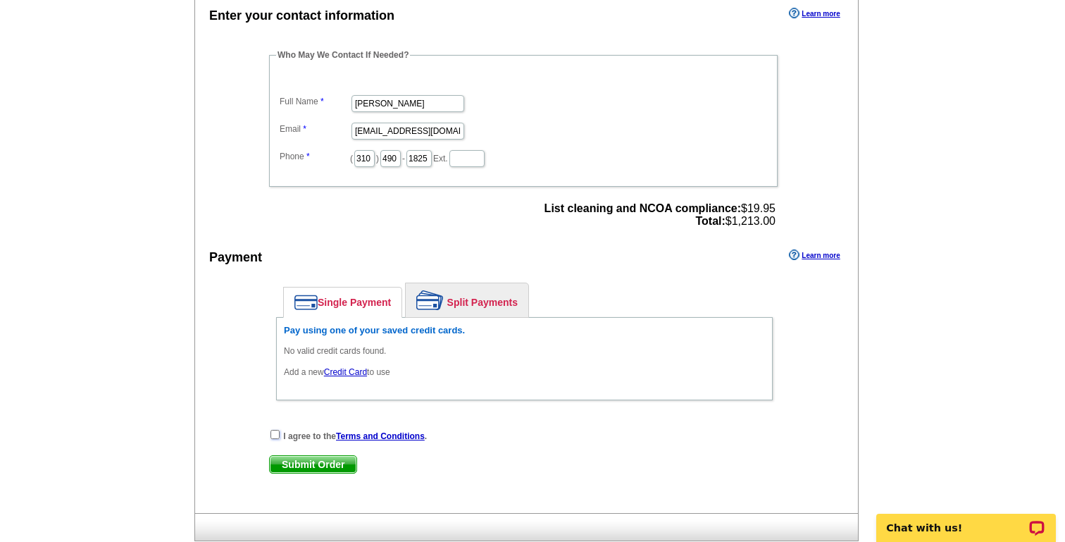
click at [275, 435] on input "checkbox" at bounding box center [274, 434] width 9 height 9
checkbox input "true"
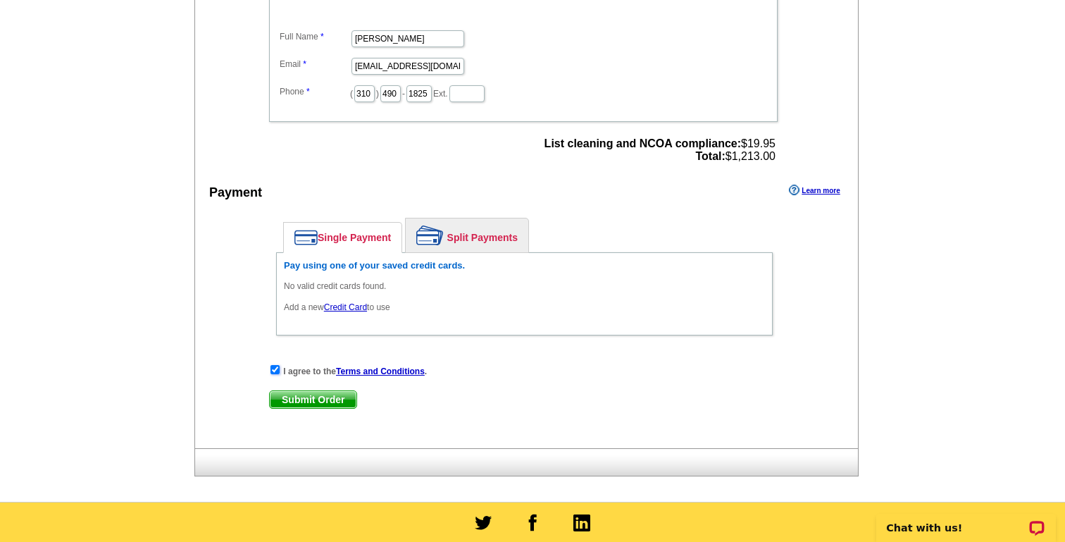
scroll to position [926, 0]
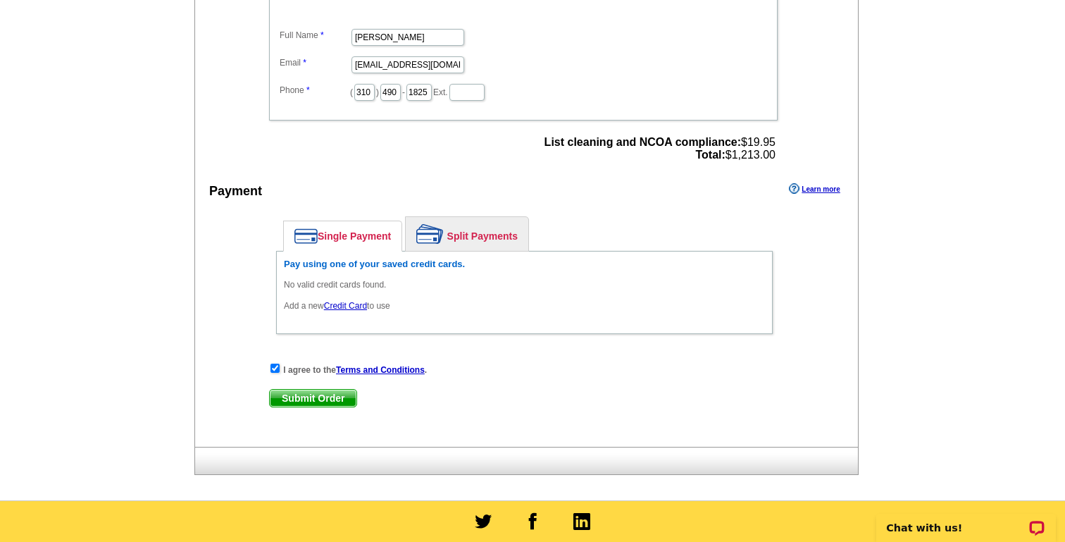
click at [294, 394] on span "Submit Order" at bounding box center [313, 397] width 87 height 17
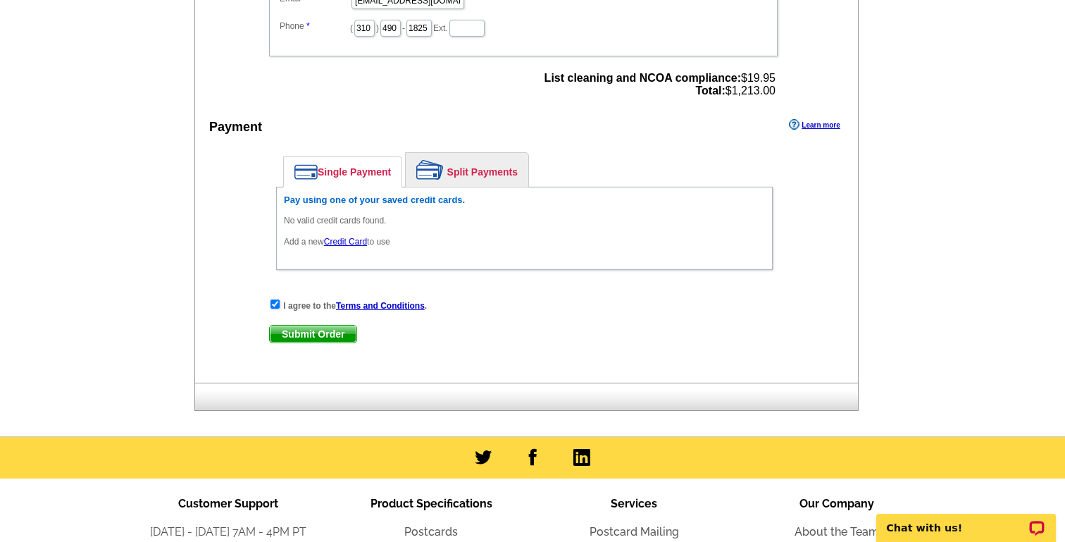
scroll to position [991, 0]
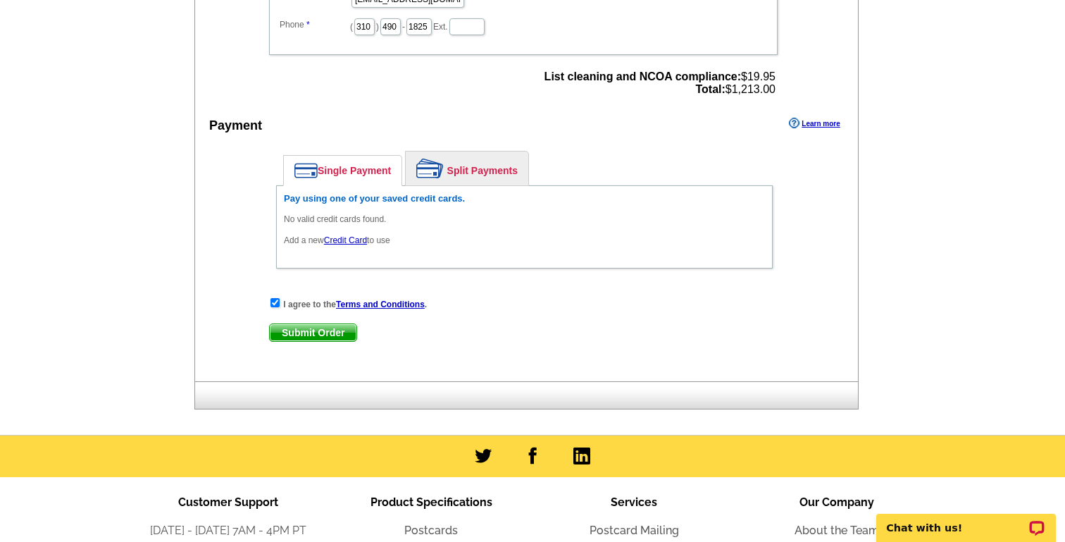
click at [349, 242] on link "Credit Card" at bounding box center [345, 240] width 43 height 10
